Goal: Check status: Check status

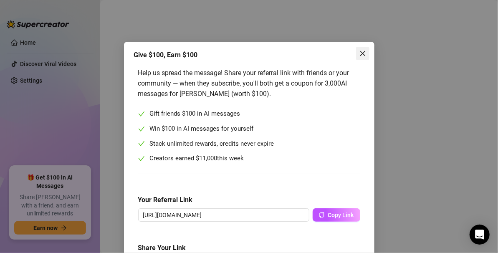
click at [360, 58] on button "Close" at bounding box center [362, 53] width 13 height 13
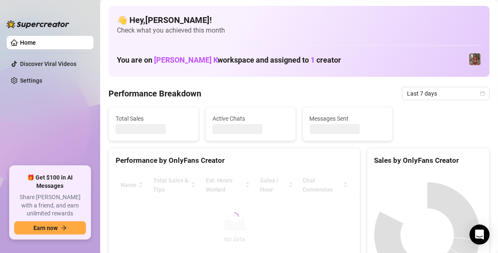
scroll to position [36, 0]
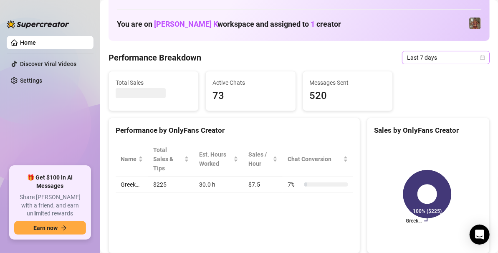
click at [471, 58] on span "Last 7 days" at bounding box center [446, 57] width 78 height 13
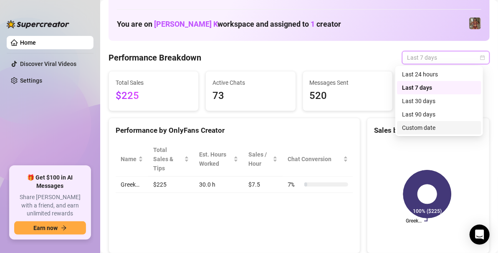
click at [423, 128] on div "Custom date" at bounding box center [439, 127] width 74 height 9
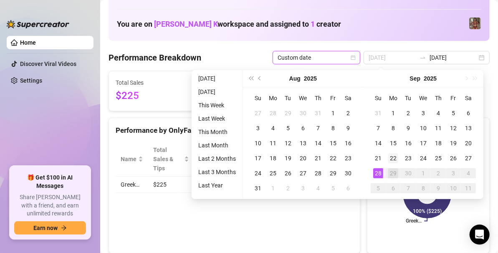
type input "[DATE]"
click at [390, 157] on div "22" at bounding box center [393, 158] width 10 height 10
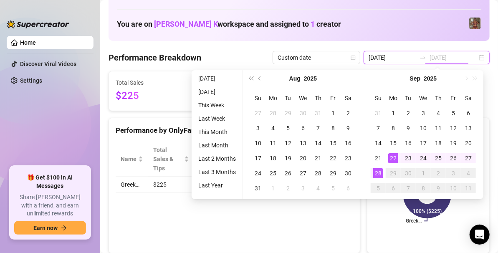
type input "[DATE]"
click at [376, 172] on div "28" at bounding box center [378, 173] width 10 height 10
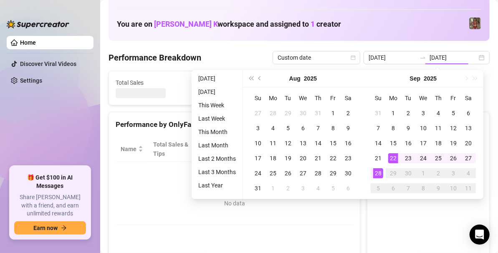
type input "[DATE]"
